Goal: Check status

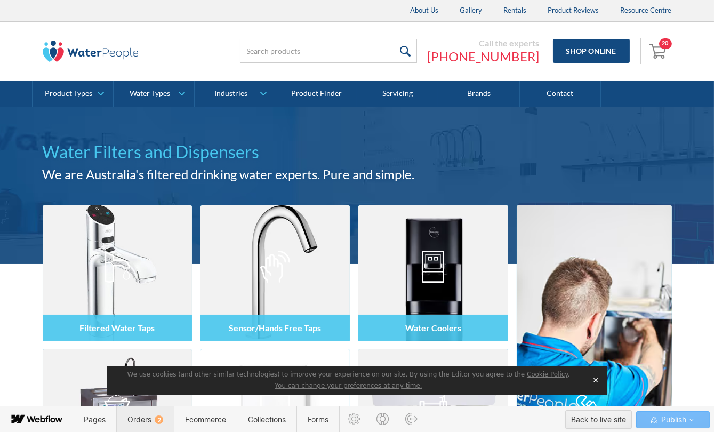
click at [149, 417] on span "Orders 2" at bounding box center [145, 419] width 36 height 9
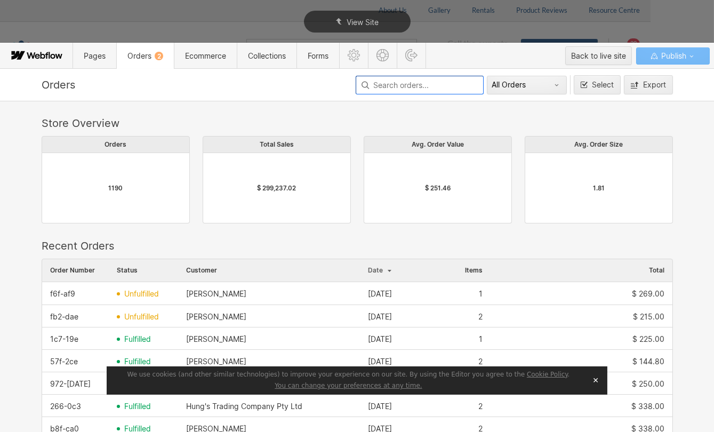
scroll to position [576, 624]
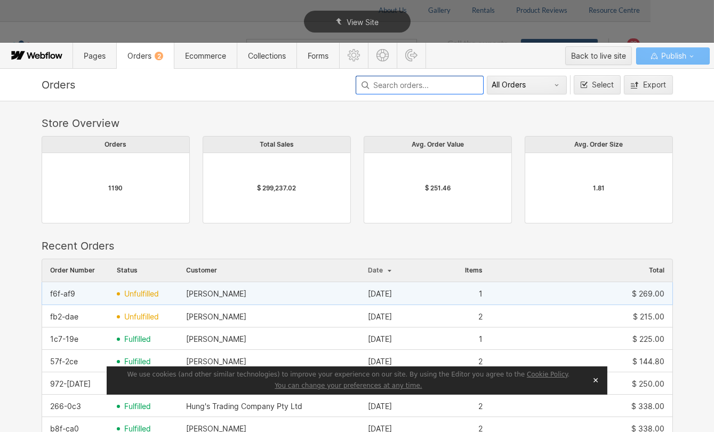
click at [129, 295] on span "unfulfilled" at bounding box center [141, 294] width 35 height 9
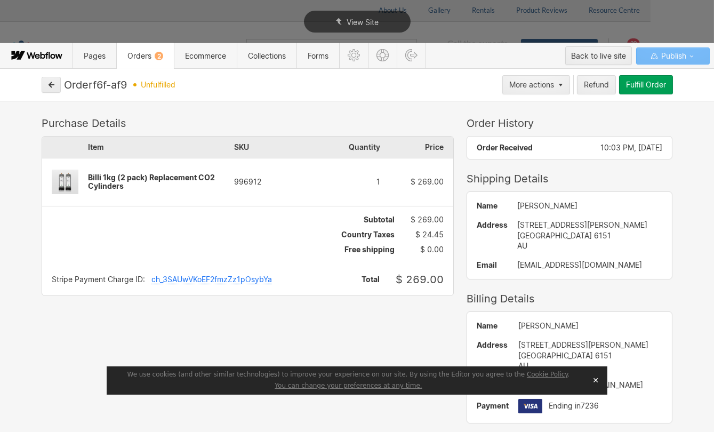
click at [597, 383] on button "✕" at bounding box center [595, 380] width 15 height 16
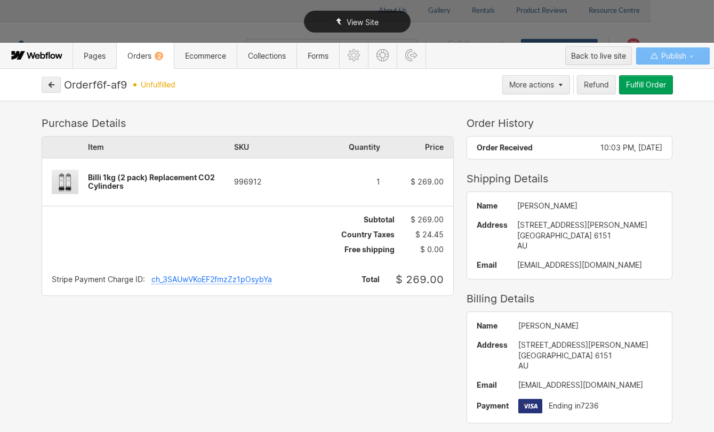
click at [202, 23] on div "View Site" at bounding box center [357, 21] width 714 height 43
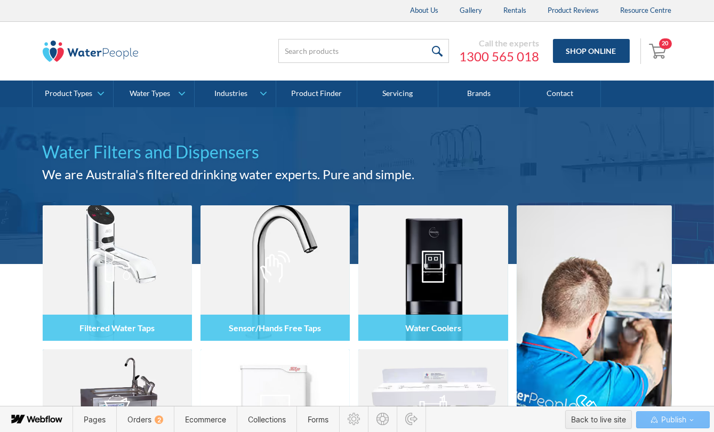
scroll to position [194, 0]
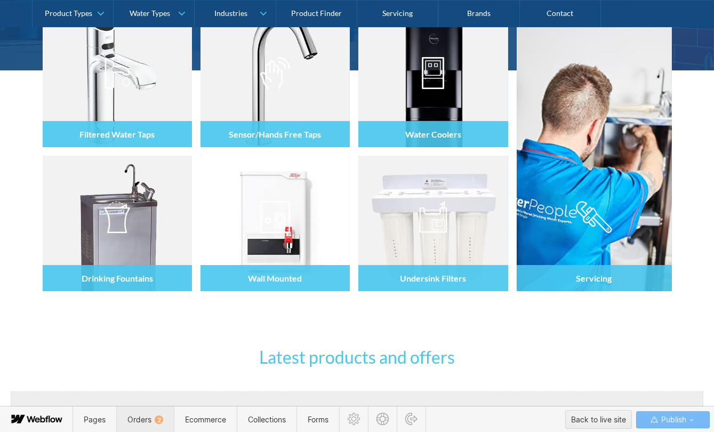
click at [145, 420] on span "Orders 2" at bounding box center [145, 419] width 36 height 9
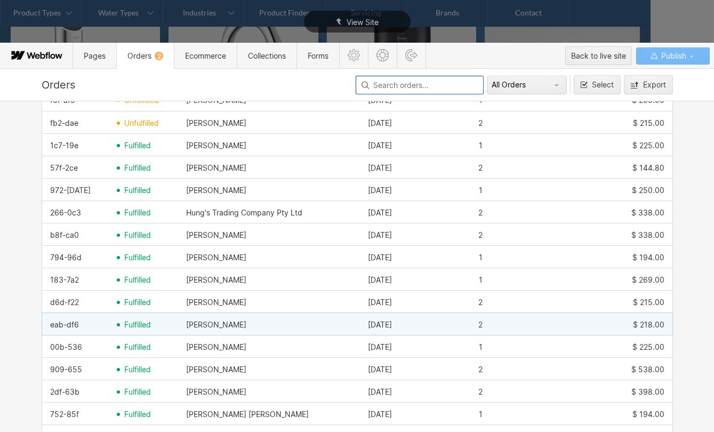
click at [126, 324] on span "fulfilled" at bounding box center [137, 325] width 27 height 9
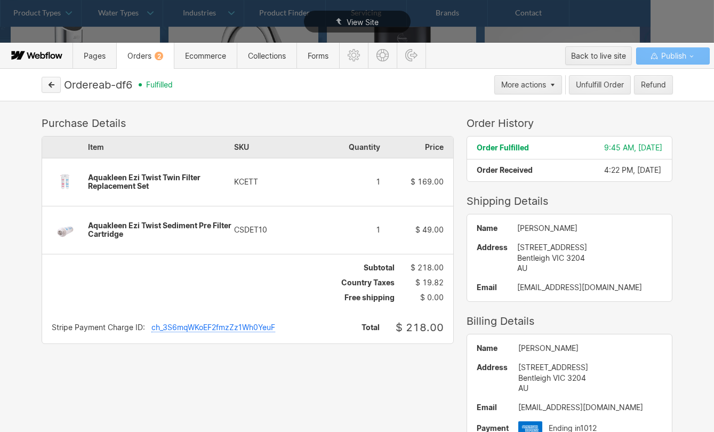
click at [45, 85] on button "button" at bounding box center [51, 85] width 19 height 16
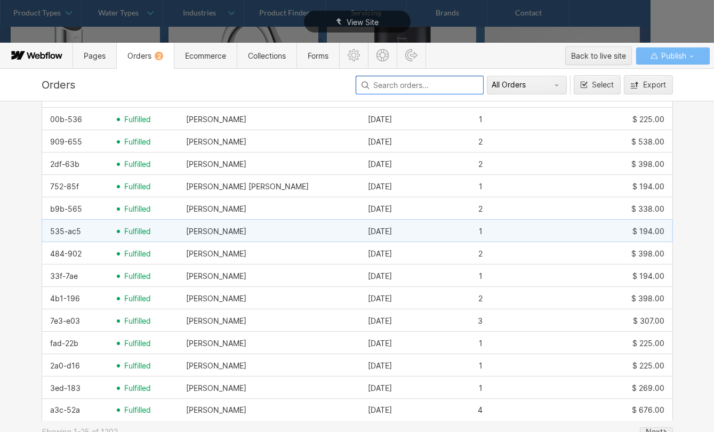
scroll to position [436, 0]
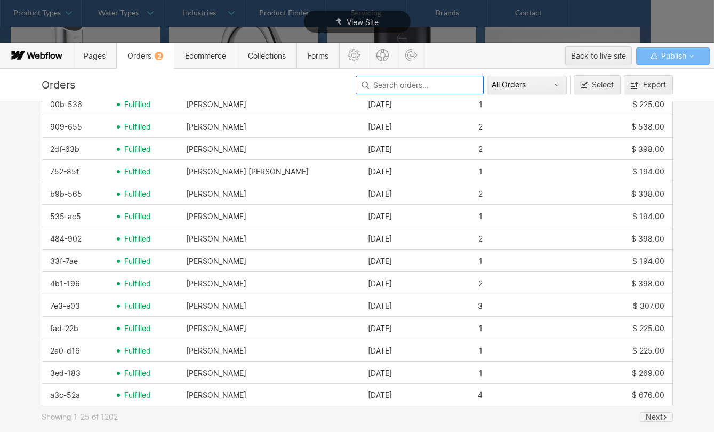
click at [658, 412] on div "Next" at bounding box center [656, 417] width 33 height 10
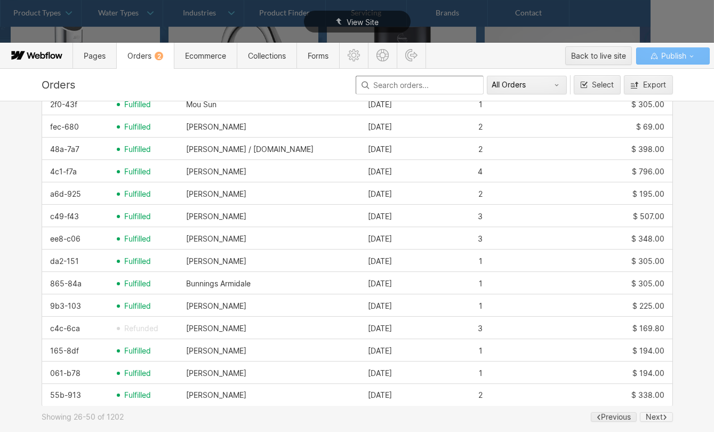
click at [646, 417] on div "Next" at bounding box center [654, 417] width 17 height 9
click at [657, 418] on div "Next" at bounding box center [654, 417] width 17 height 9
click at [651, 417] on div "Next" at bounding box center [654, 417] width 17 height 9
